Goal: Task Accomplishment & Management: Manage account settings

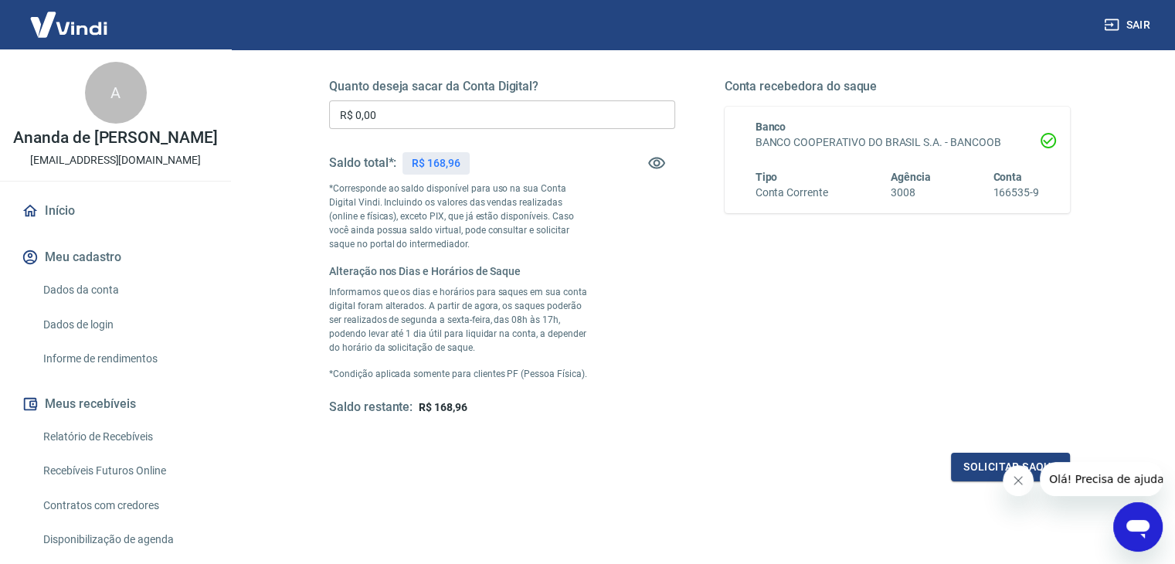
scroll to position [154, 0]
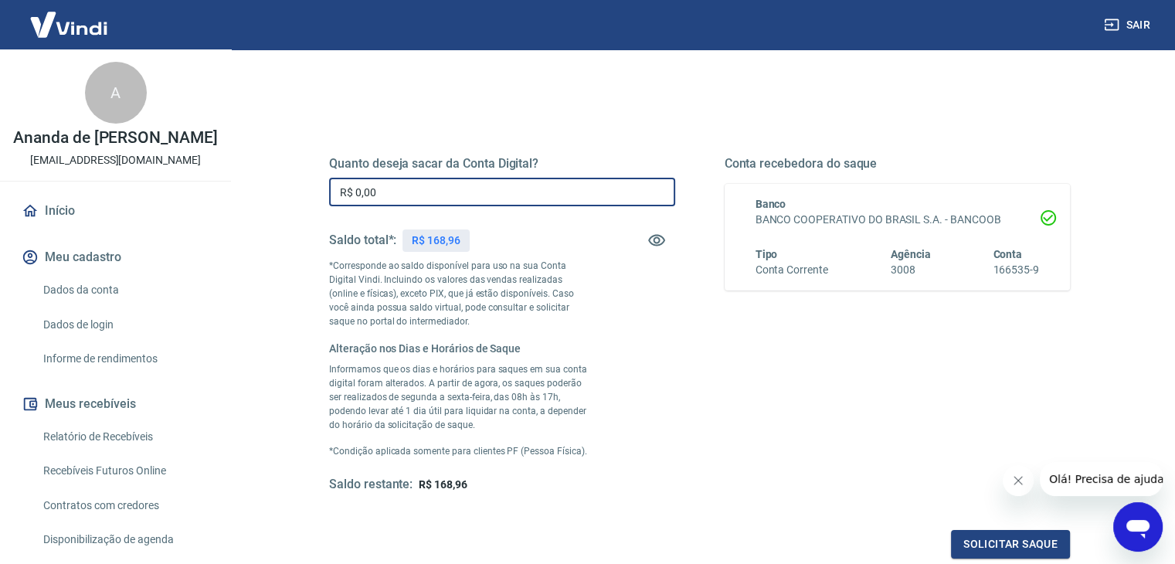
click at [503, 195] on input "R$ 0,00" at bounding box center [502, 192] width 346 height 29
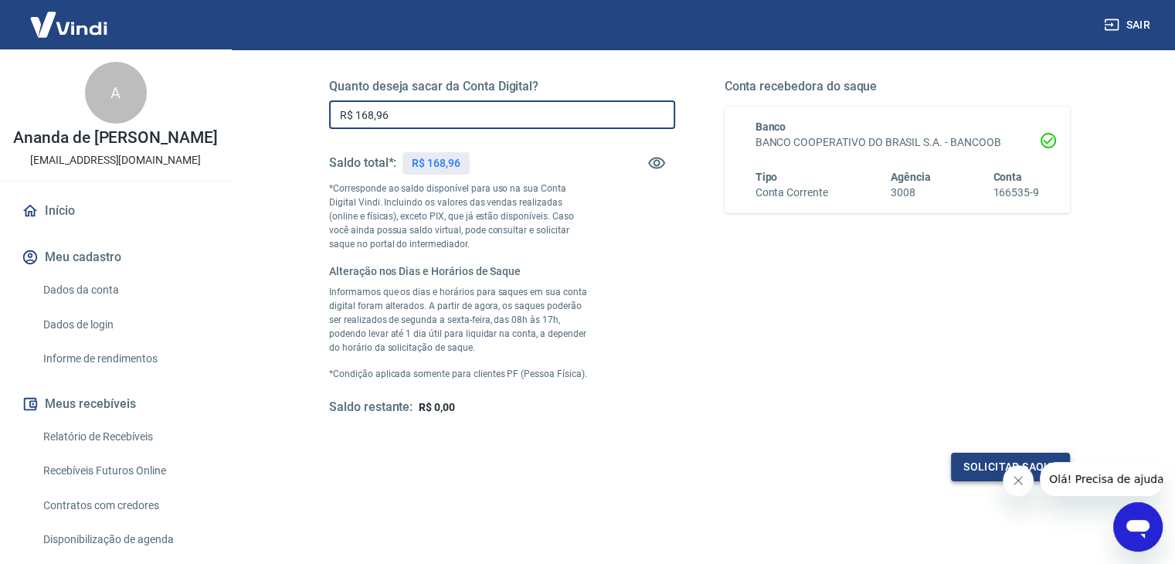
type input "R$ 168,96"
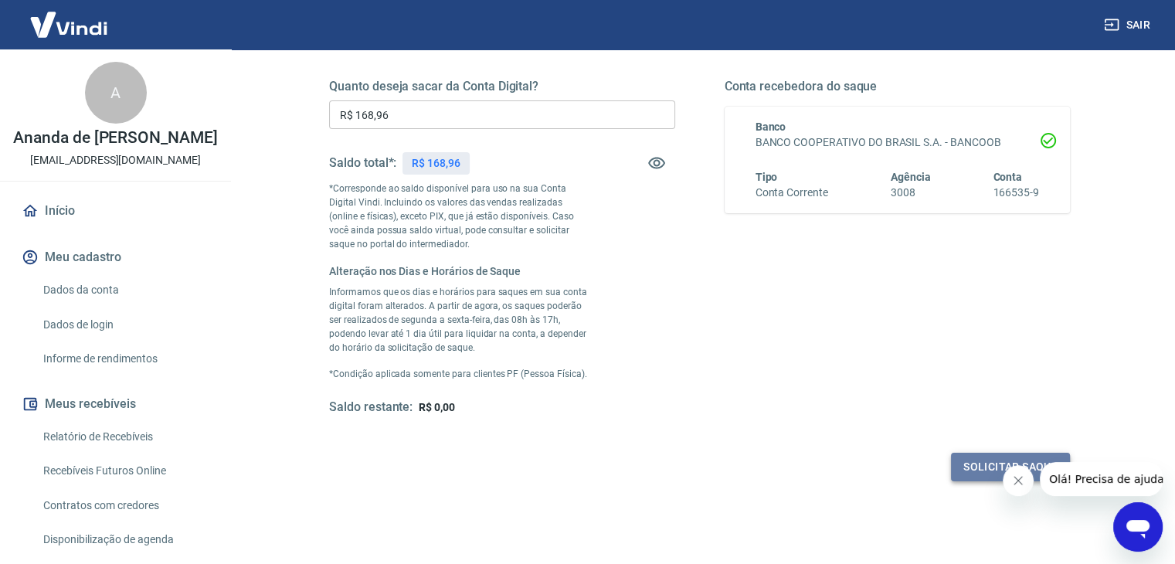
click at [991, 467] on button "Solicitar saque" at bounding box center [1010, 467] width 119 height 29
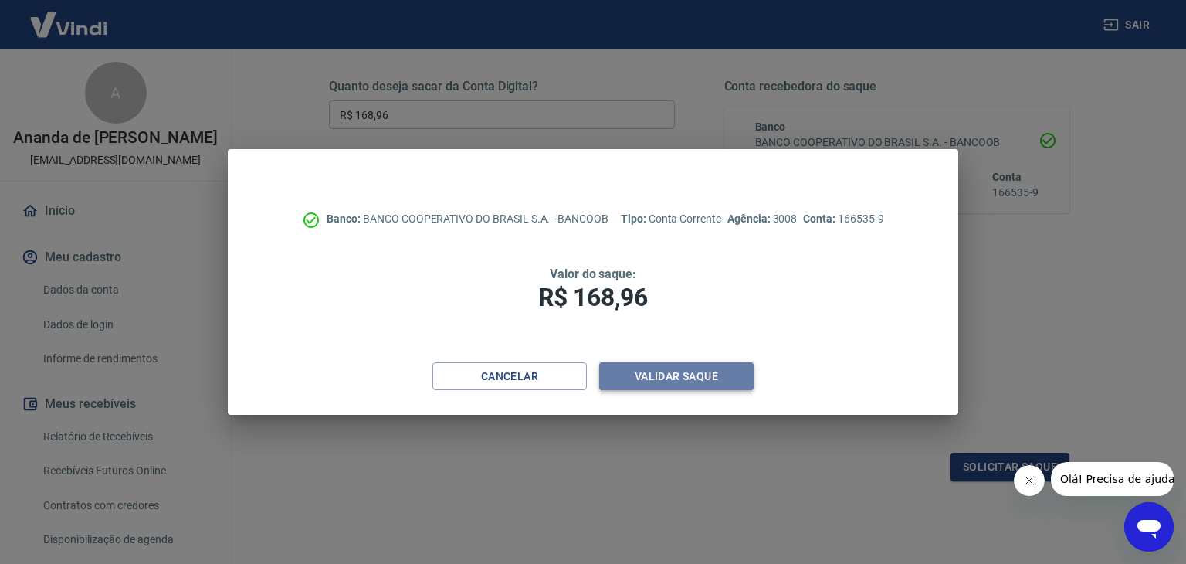
click at [680, 375] on button "Validar saque" at bounding box center [676, 376] width 154 height 29
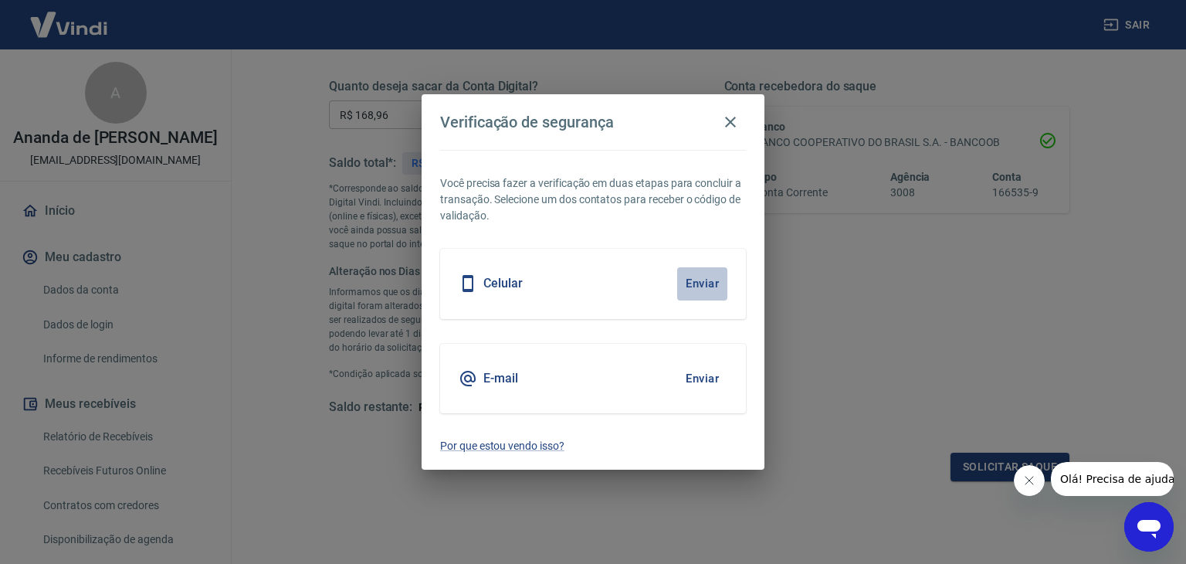
click at [697, 280] on button "Enviar" at bounding box center [702, 283] width 50 height 32
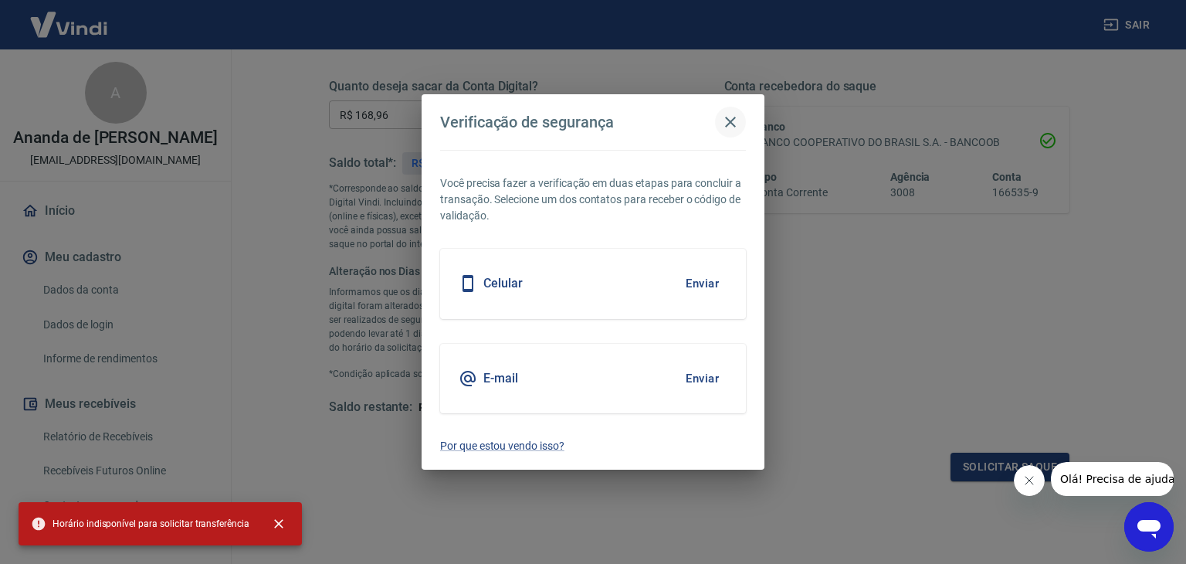
click at [729, 117] on icon "button" at bounding box center [730, 122] width 19 height 19
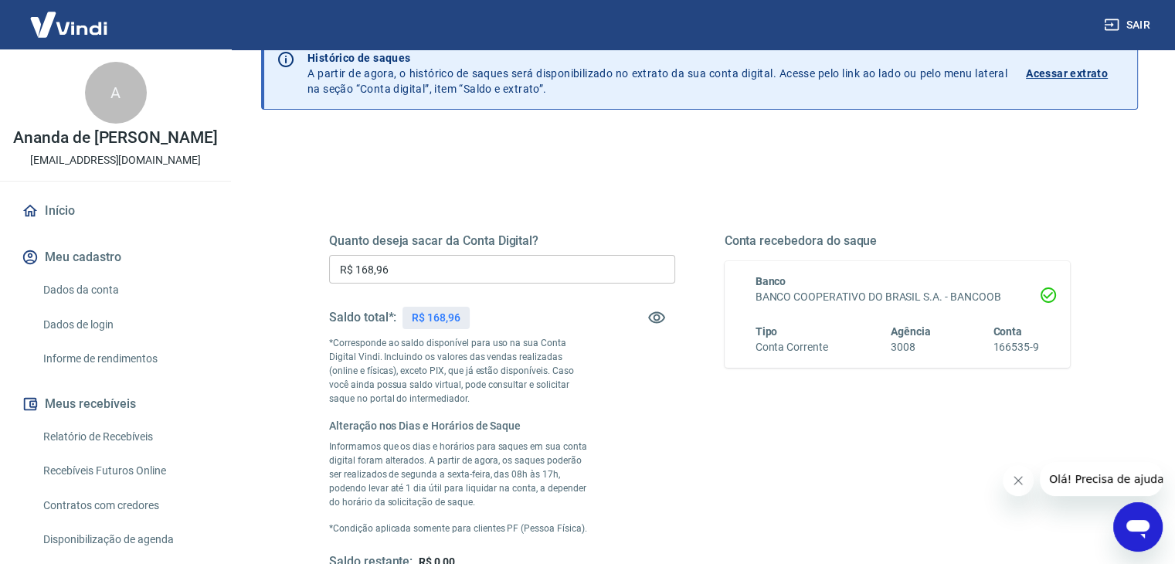
scroll to position [0, 0]
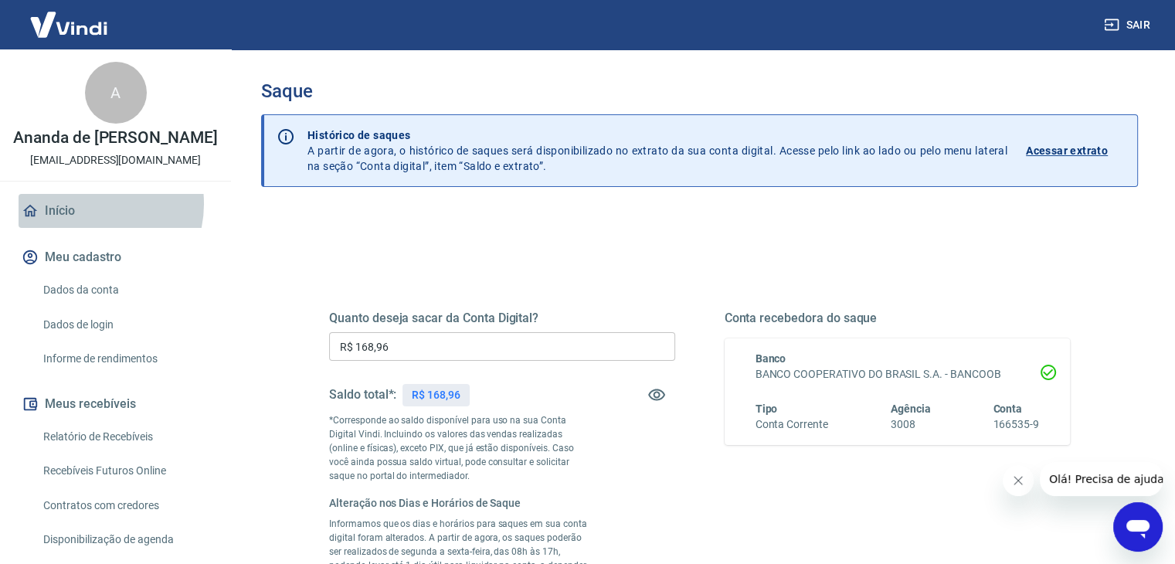
click at [88, 220] on link "Início" at bounding box center [116, 211] width 194 height 34
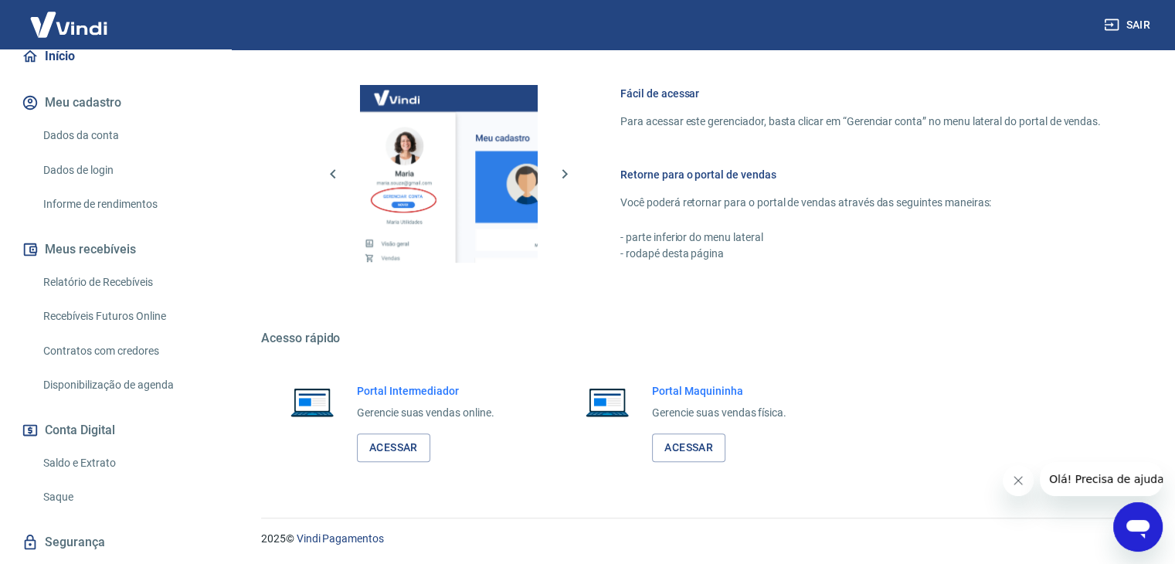
scroll to position [212, 0]
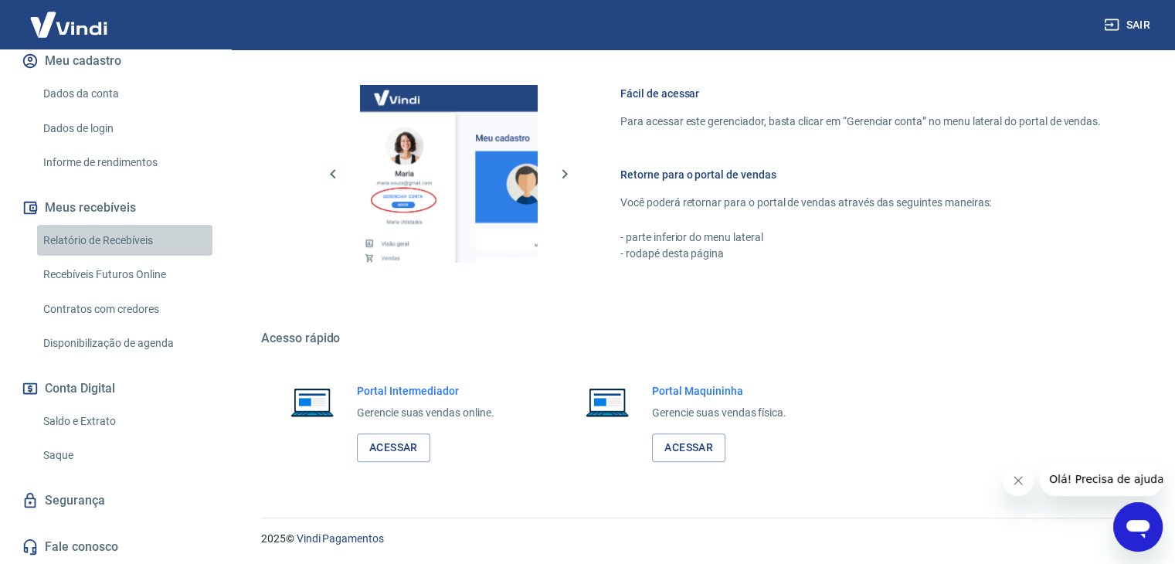
click at [133, 236] on link "Relatório de Recebíveis" at bounding box center [124, 241] width 175 height 32
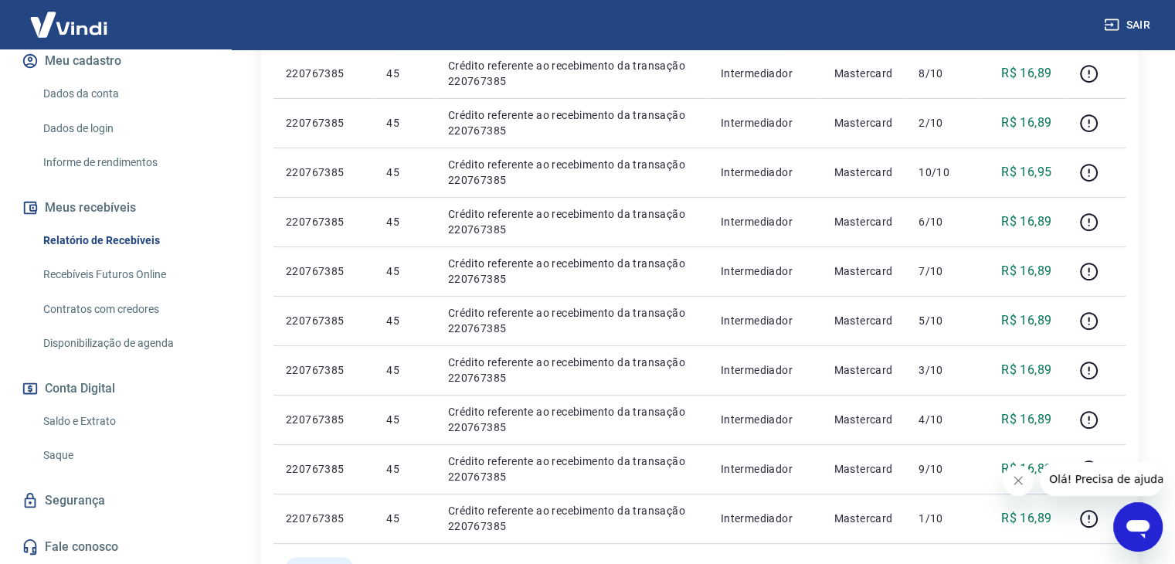
scroll to position [232, 0]
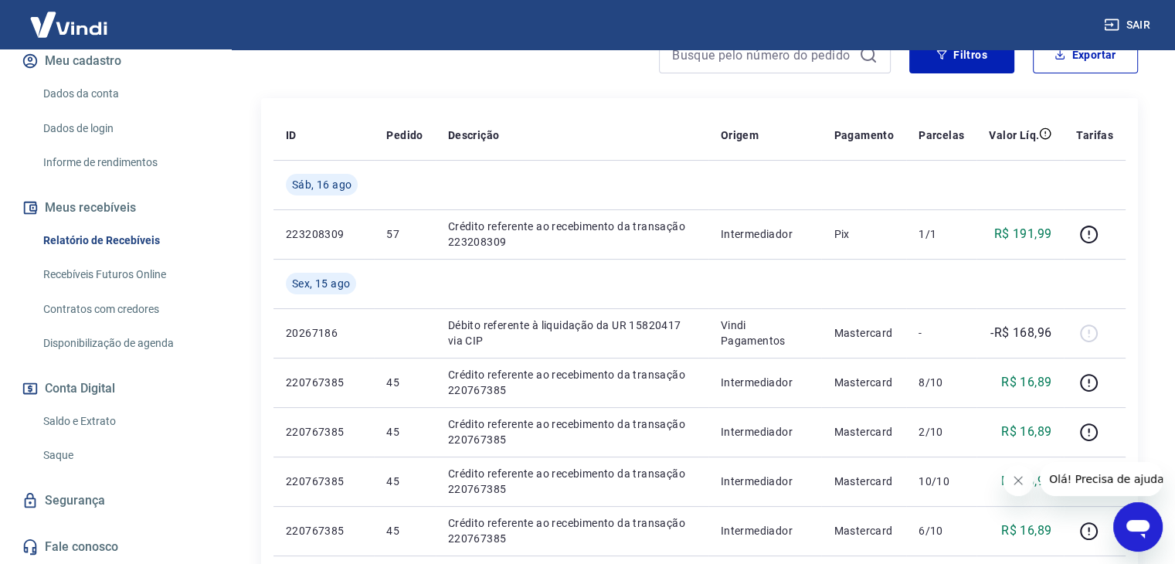
click at [92, 419] on link "Saldo e Extrato" at bounding box center [124, 422] width 175 height 32
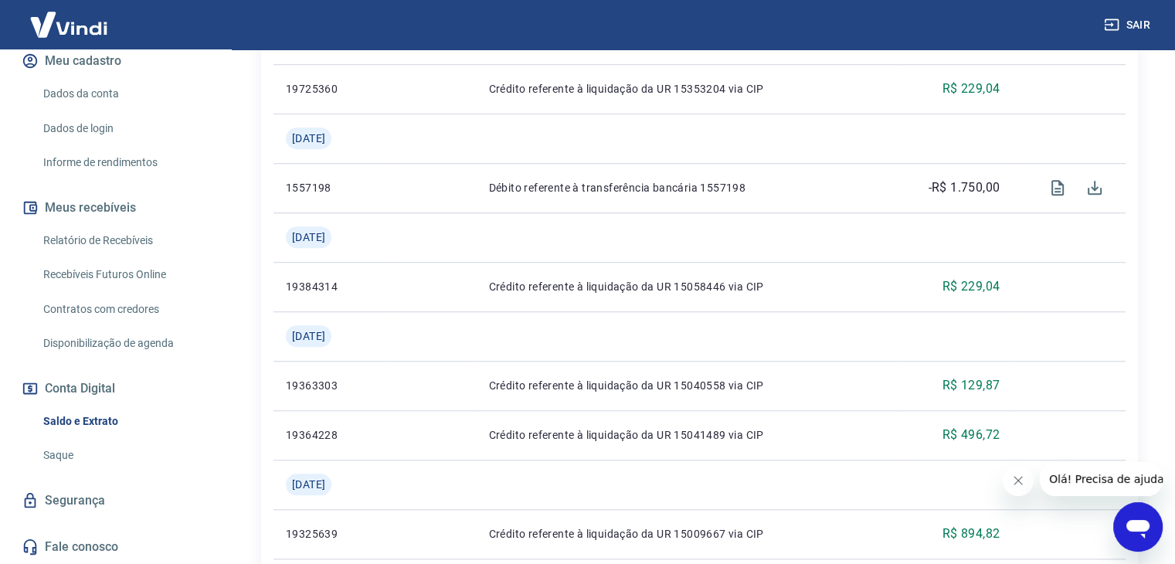
scroll to position [1301, 0]
